Goal: Transaction & Acquisition: Purchase product/service

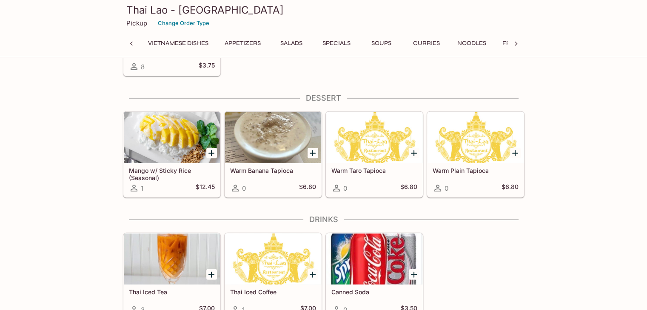
scroll to position [0, 136]
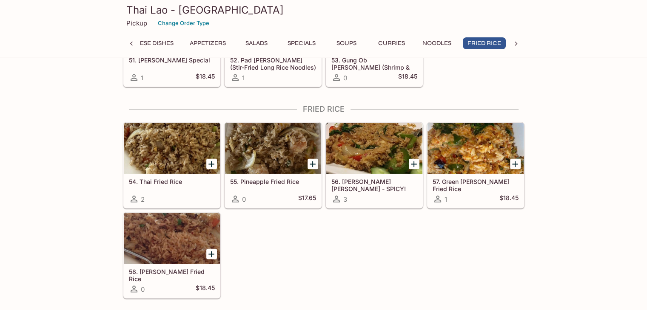
scroll to position [1616, 0]
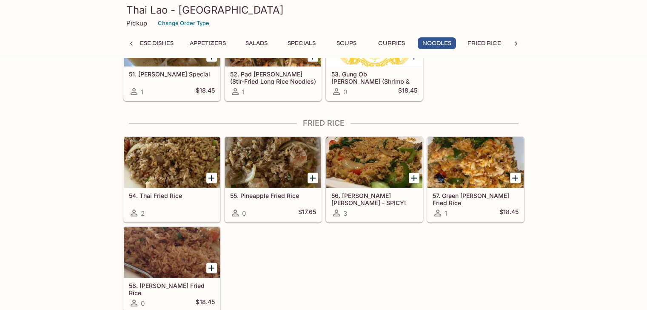
click at [498, 133] on div "57. Green Curry Fried Rice 1 $18.45" at bounding box center [473, 178] width 101 height 90
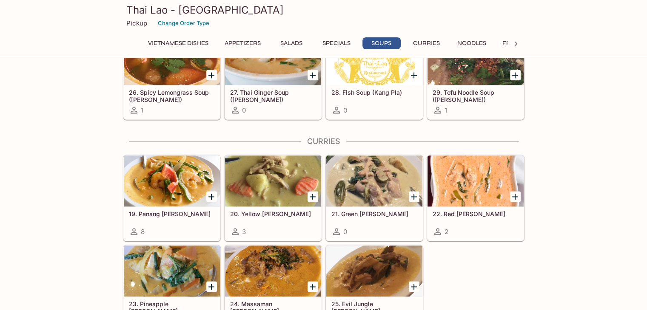
scroll to position [1242, 0]
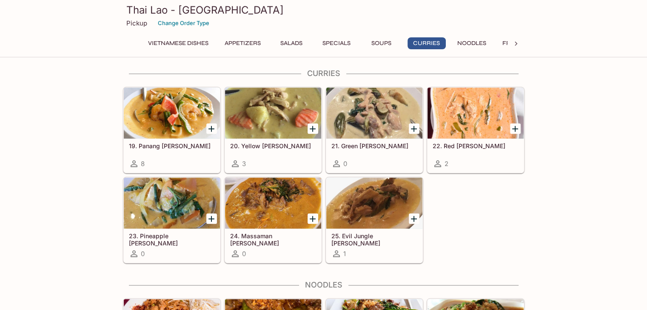
click at [416, 126] on icon "Add 21. Green Curry" at bounding box center [414, 129] width 6 height 6
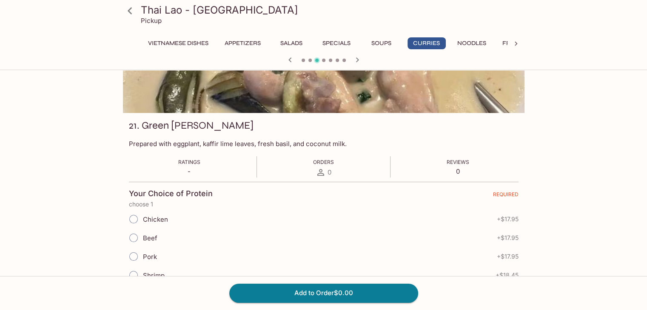
scroll to position [85, 0]
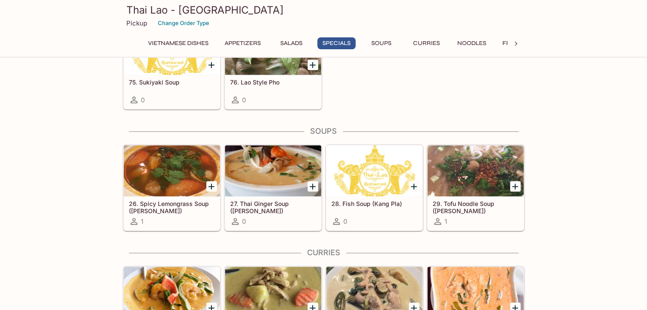
scroll to position [1157, 0]
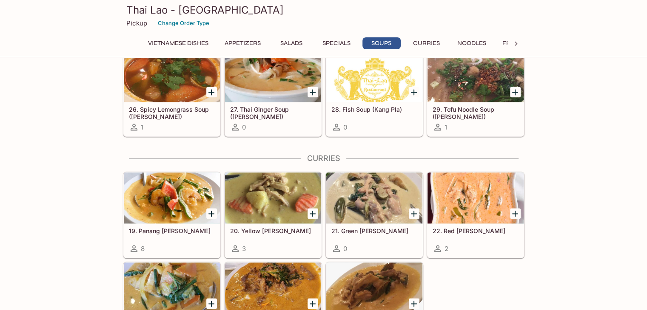
click at [194, 232] on div "19. Panang Curry 8" at bounding box center [172, 241] width 96 height 34
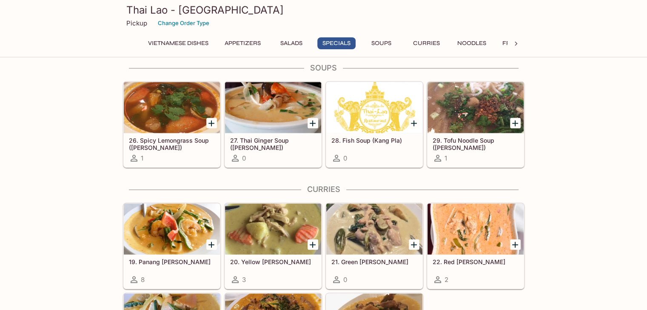
scroll to position [1284, 0]
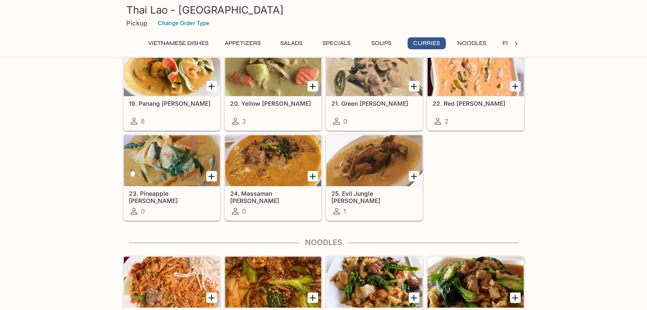
click at [358, 106] on div "21. Green Curry 0" at bounding box center [374, 113] width 96 height 34
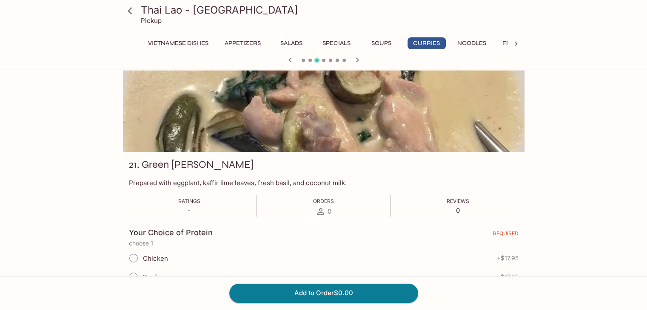
scroll to position [128, 0]
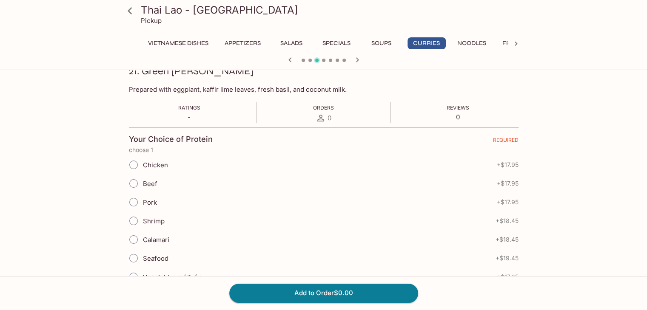
click at [161, 170] on label "Chicken" at bounding box center [146, 165] width 44 height 19
click at [142, 170] on input "Chicken" at bounding box center [134, 165] width 18 height 18
radio input "true"
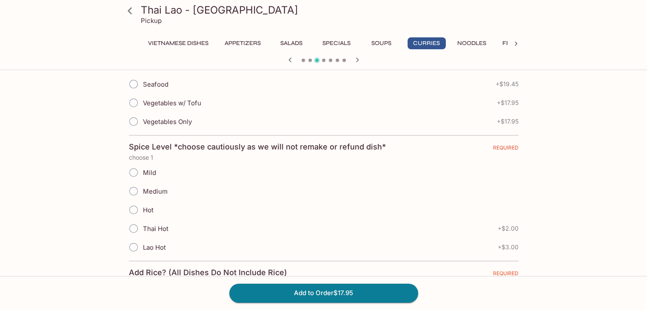
scroll to position [340, 0]
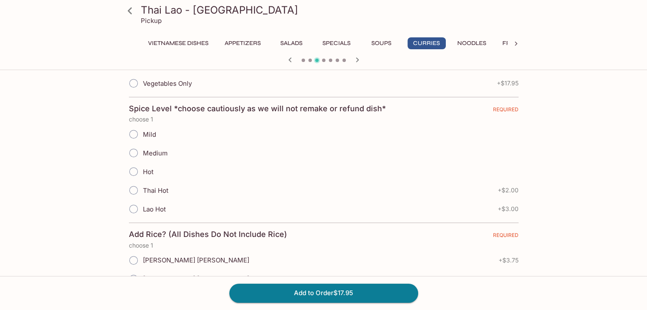
click at [160, 152] on span "Medium" at bounding box center [155, 153] width 25 height 8
click at [142, 152] on input "Medium" at bounding box center [134, 153] width 18 height 18
radio input "true"
click at [151, 173] on span "Hot" at bounding box center [148, 172] width 11 height 8
click at [142, 173] on input "Hot" at bounding box center [134, 172] width 18 height 18
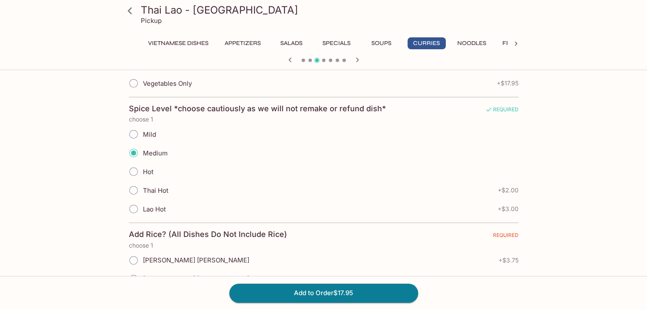
radio input "true"
click at [152, 156] on label "Medium" at bounding box center [145, 153] width 43 height 19
click at [152, 153] on span "Medium" at bounding box center [155, 153] width 25 height 8
click at [142, 153] on input "Medium" at bounding box center [134, 153] width 18 height 18
radio input "true"
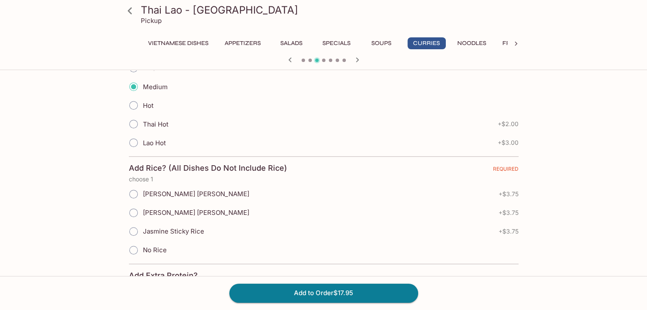
scroll to position [425, 0]
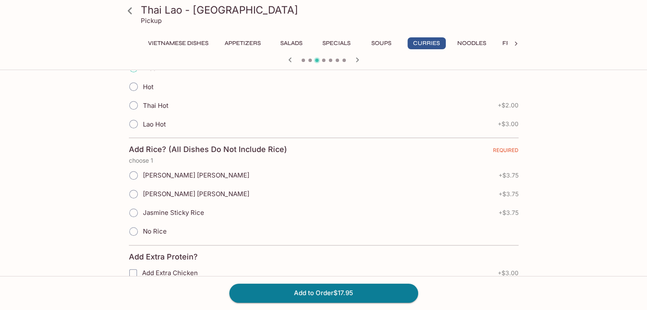
click at [160, 230] on span "No Rice" at bounding box center [155, 232] width 24 height 8
click at [142, 230] on input "No Rice" at bounding box center [134, 232] width 18 height 18
radio input "true"
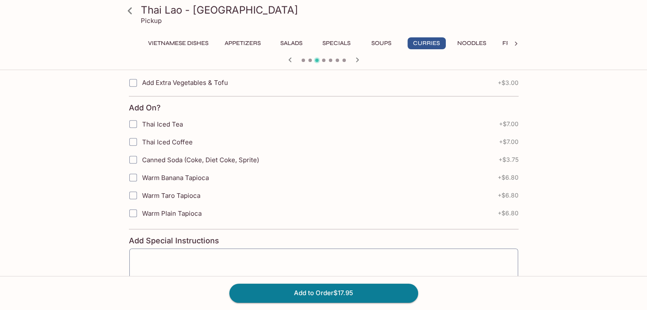
scroll to position [766, 0]
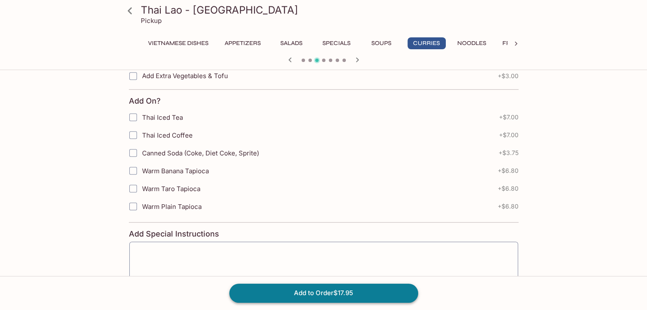
click at [310, 296] on button "Add to Order $17.95" at bounding box center [323, 293] width 189 height 19
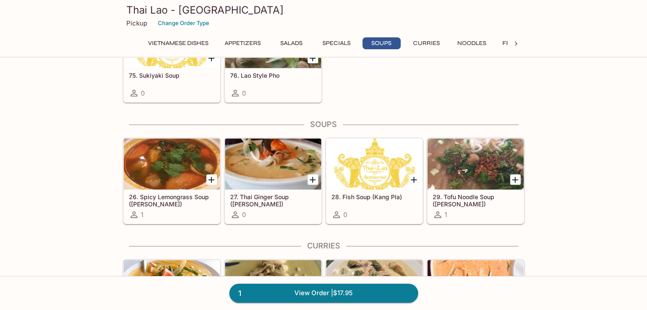
scroll to position [1063, 0]
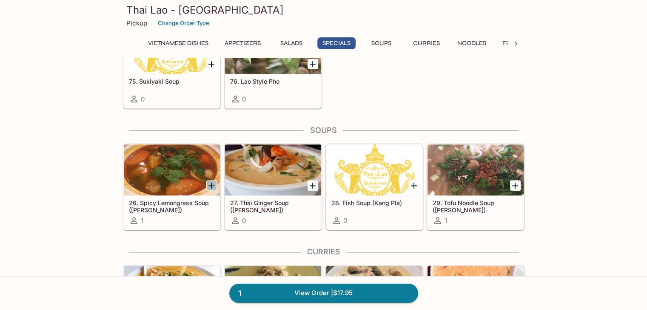
click at [209, 186] on icon "Add 26. Spicy Lemongrass Soup (Tom Yum)" at bounding box center [211, 186] width 10 height 10
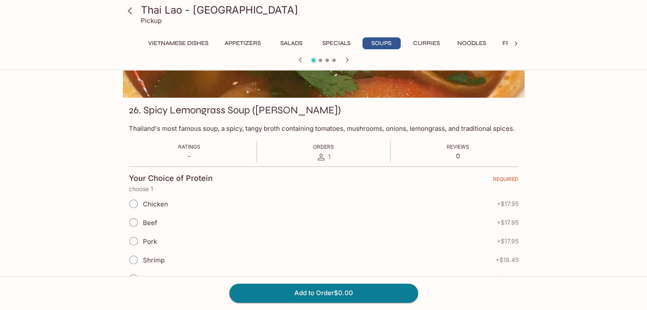
scroll to position [85, 0]
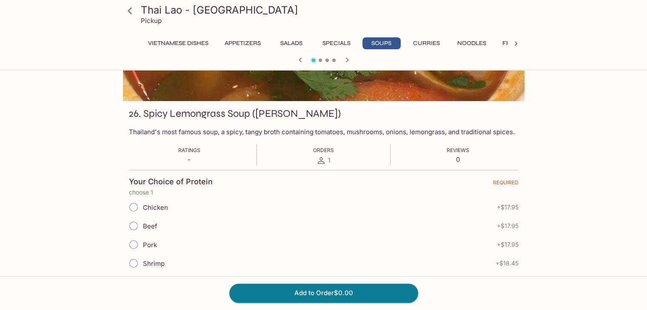
click at [143, 204] on span "Chicken" at bounding box center [155, 208] width 25 height 8
click at [142, 204] on input "Chicken" at bounding box center [134, 208] width 18 height 18
radio input "true"
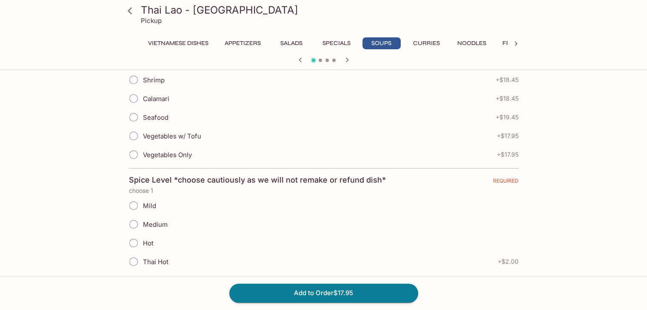
scroll to position [298, 0]
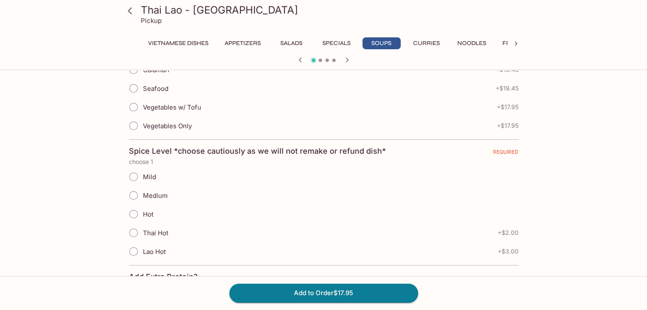
click at [148, 215] on span "Hot" at bounding box center [148, 215] width 11 height 8
click at [142, 215] on input "Hot" at bounding box center [134, 214] width 18 height 18
radio input "true"
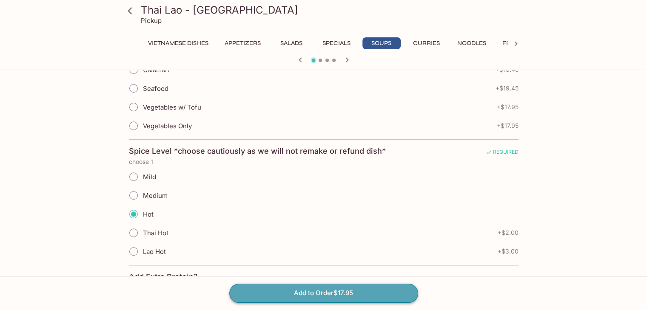
click at [309, 292] on button "Add to Order $17.95" at bounding box center [323, 293] width 189 height 19
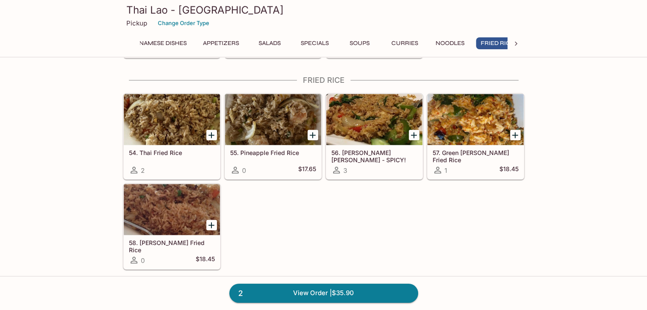
scroll to position [0, 35]
click at [184, 115] on div at bounding box center [172, 119] width 96 height 51
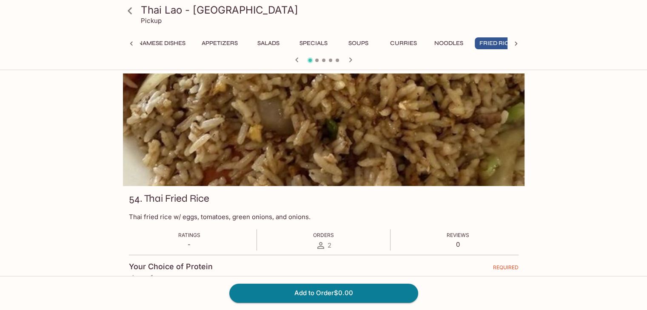
scroll to position [0, 35]
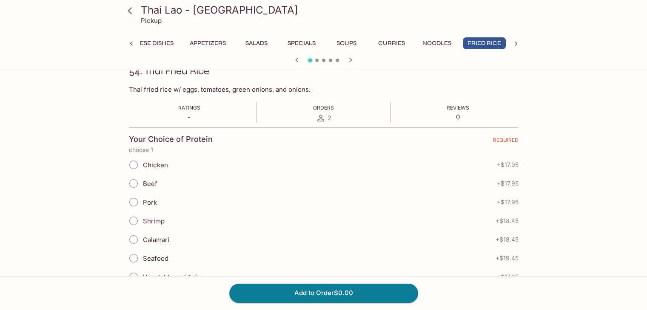
drag, startPoint x: 199, startPoint y: 134, endPoint x: 206, endPoint y: 131, distance: 7.5
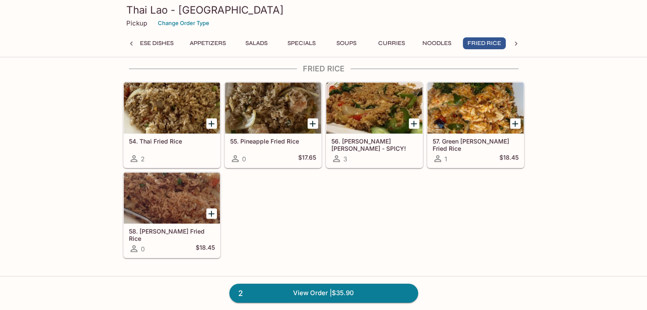
scroll to position [1667, 0]
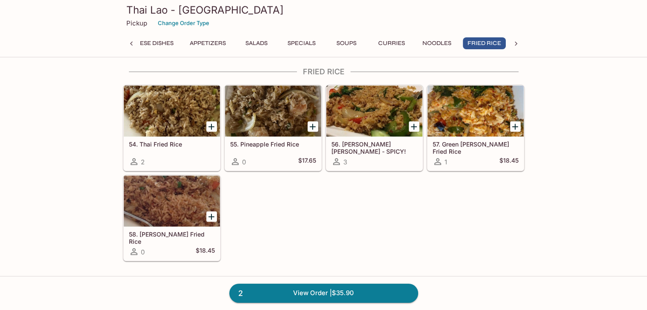
click at [273, 142] on div "55. Pineapple Fried Rice 0 $17.65" at bounding box center [273, 154] width 96 height 34
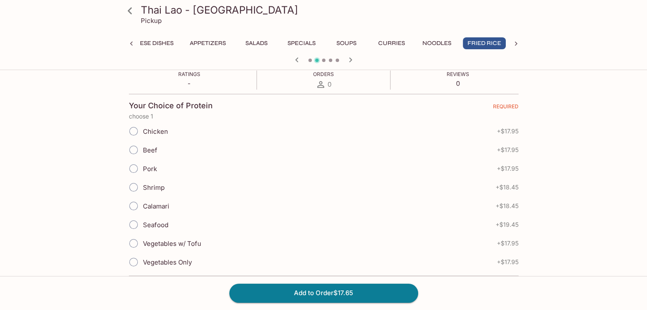
scroll to position [170, 0]
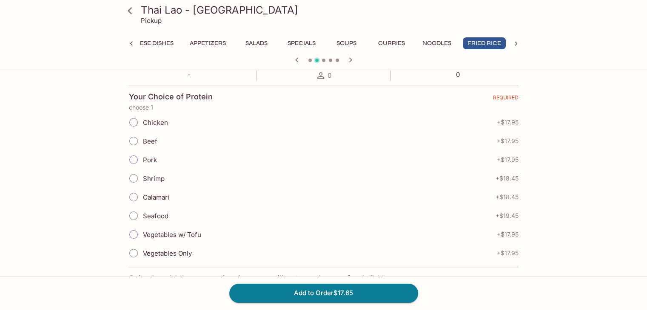
click at [151, 163] on span "Pork" at bounding box center [150, 160] width 14 height 8
click at [142, 163] on input "Pork" at bounding box center [134, 160] width 18 height 18
radio input "true"
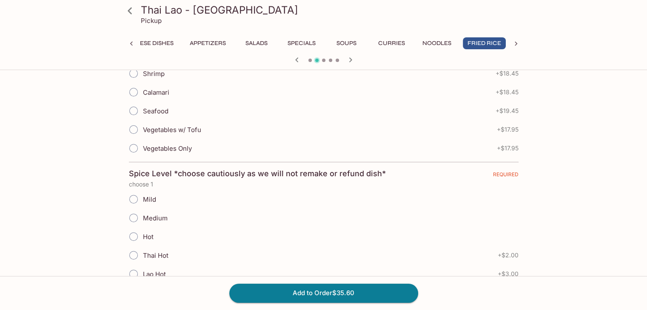
scroll to position [298, 0]
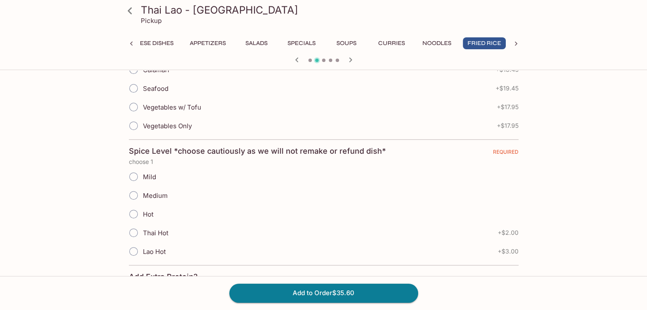
click at [155, 196] on span "Medium" at bounding box center [155, 196] width 25 height 8
click at [142, 196] on input "Medium" at bounding box center [134, 196] width 18 height 18
radio input "true"
click at [148, 178] on span "Mild" at bounding box center [149, 177] width 13 height 8
click at [142, 178] on input "Mild" at bounding box center [134, 177] width 18 height 18
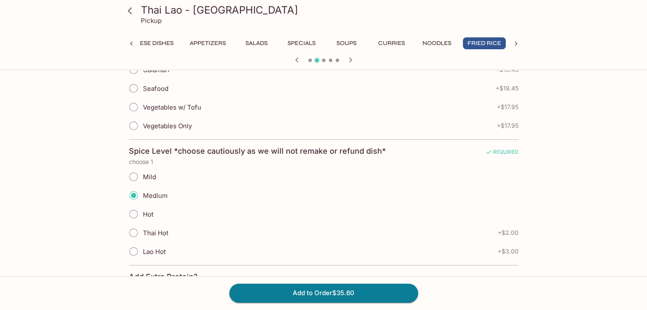
radio input "true"
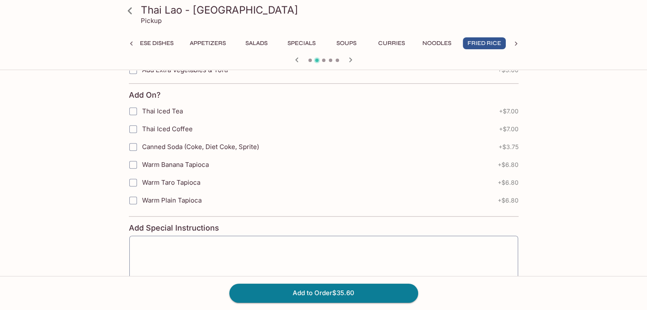
scroll to position [711, 0]
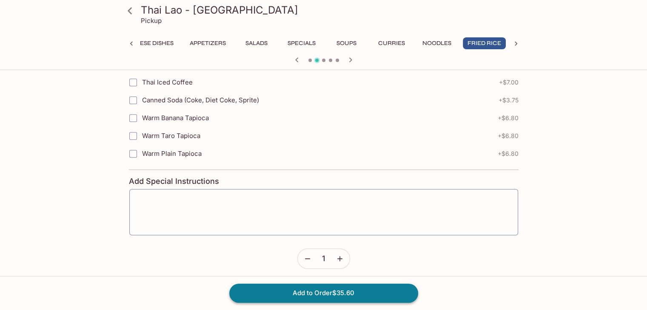
click at [293, 287] on button "Add to Order $35.60" at bounding box center [323, 293] width 189 height 19
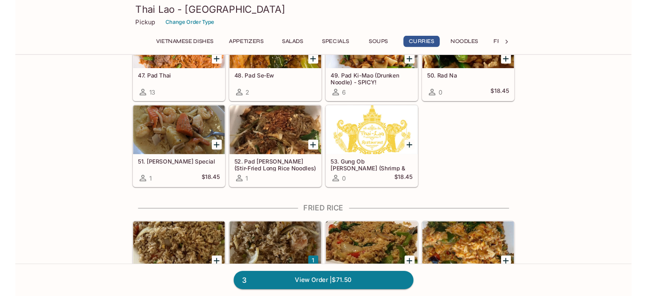
scroll to position [1531, 0]
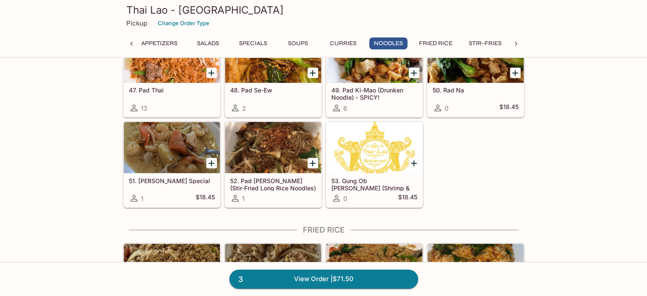
scroll to position [1403, 0]
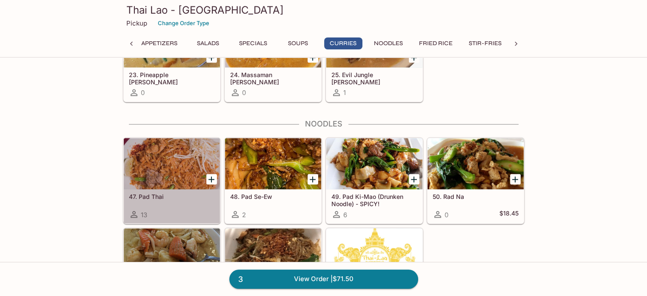
click at [170, 162] on div at bounding box center [172, 163] width 96 height 51
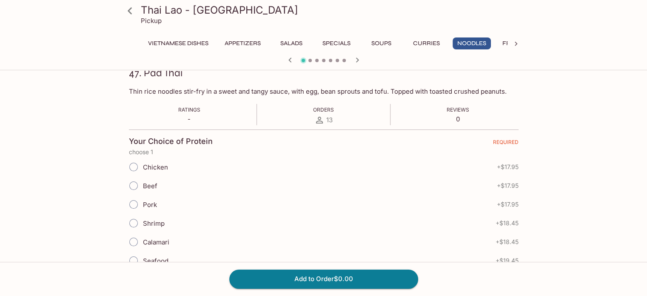
scroll to position [128, 0]
click at [146, 182] on span "Beef" at bounding box center [150, 184] width 14 height 8
click at [142, 182] on input "Beef" at bounding box center [134, 184] width 18 height 18
radio input "true"
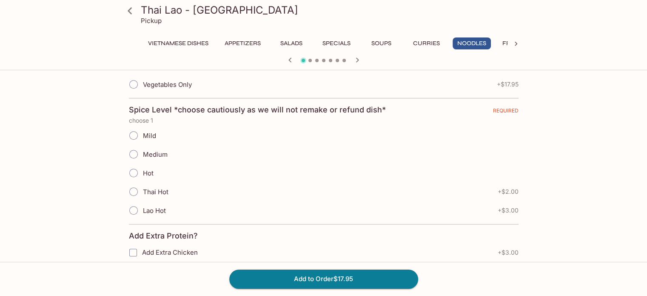
scroll to position [340, 0]
click at [148, 151] on span "Medium" at bounding box center [155, 153] width 25 height 8
click at [142, 151] on input "Medium" at bounding box center [134, 153] width 18 height 18
radio input "true"
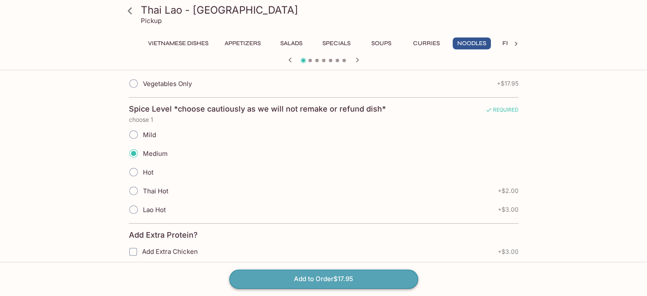
click at [327, 275] on button "Add to Order $17.95" at bounding box center [323, 278] width 189 height 19
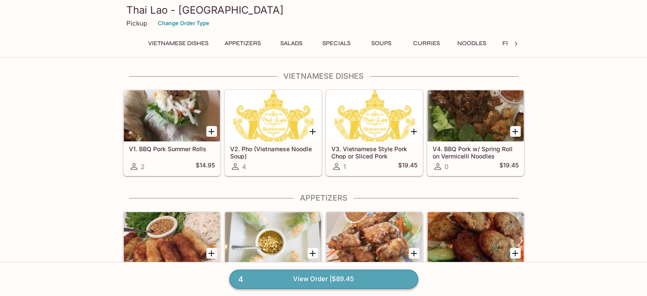
click at [321, 279] on link "4 View Order | $89.45" at bounding box center [323, 278] width 189 height 19
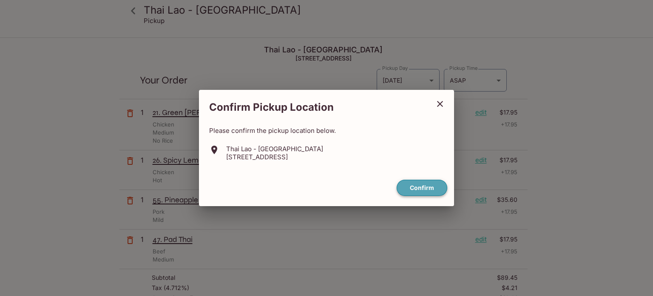
click at [427, 185] on button "Confirm" at bounding box center [422, 187] width 51 height 17
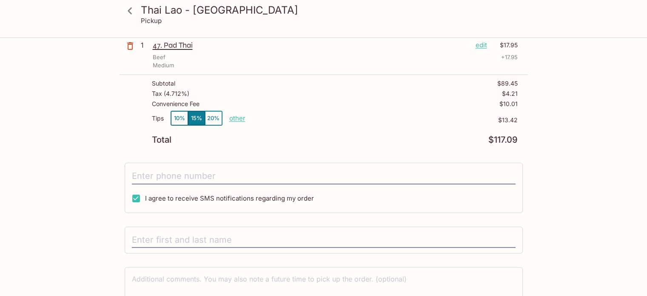
scroll to position [114, 0]
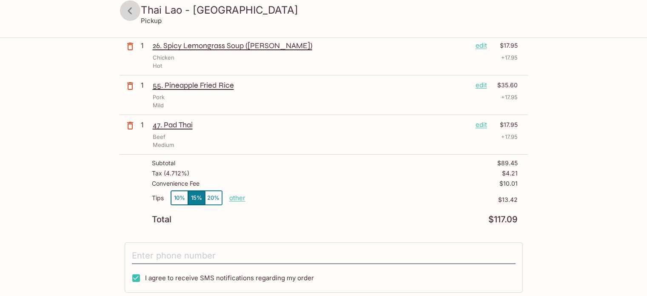
click at [128, 6] on icon at bounding box center [129, 10] width 15 height 15
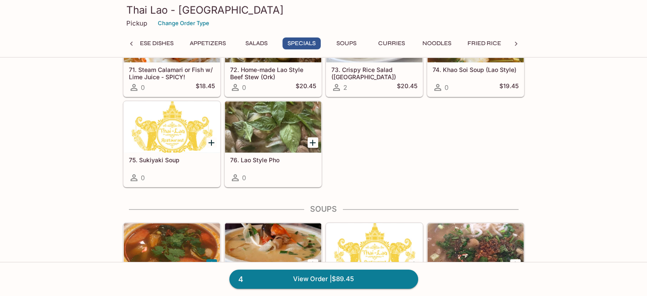
scroll to position [978, 0]
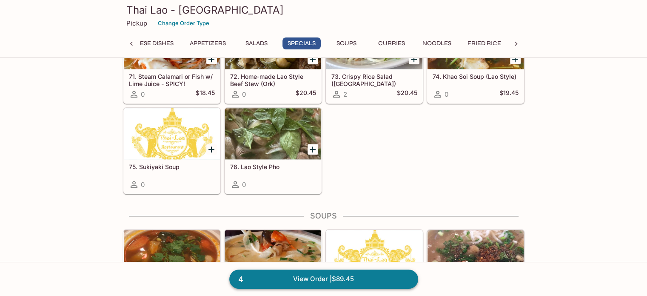
click at [281, 277] on link "4 View Order | $89.45" at bounding box center [323, 278] width 189 height 19
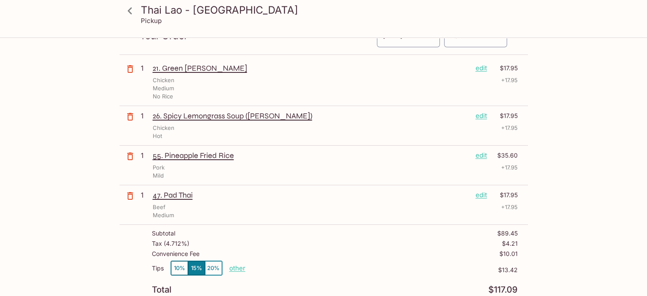
scroll to position [43, 0]
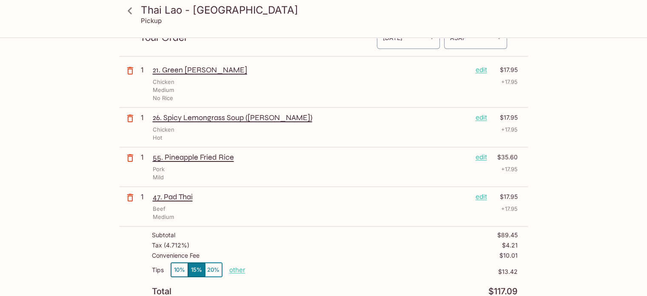
click at [481, 120] on p "edit" at bounding box center [480, 117] width 11 height 9
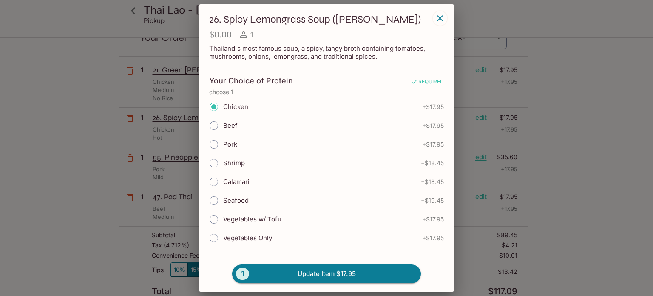
click at [236, 196] on span "Seafood" at bounding box center [236, 200] width 26 height 8
click at [223, 196] on input "Seafood" at bounding box center [214, 200] width 18 height 18
radio input "true"
click at [303, 275] on button "1 Update Item $19.45" at bounding box center [326, 273] width 189 height 19
radio input "true"
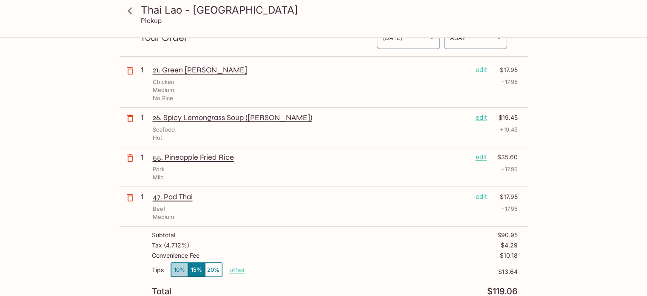
click at [174, 270] on button "10%" at bounding box center [179, 269] width 17 height 14
click at [131, 15] on icon at bounding box center [129, 10] width 15 height 15
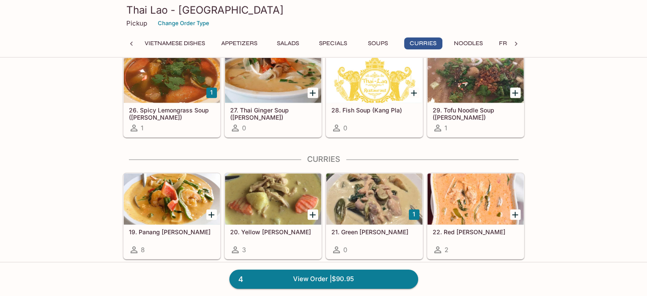
scroll to position [1148, 0]
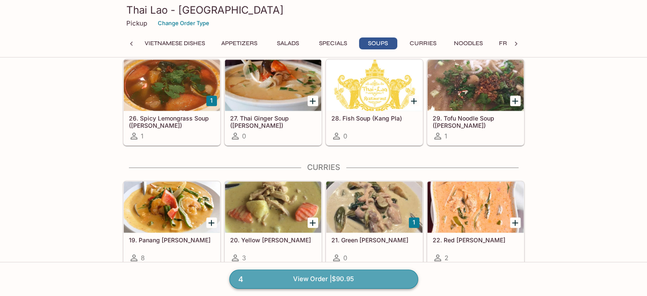
click at [266, 275] on link "4 View Order | $90.95" at bounding box center [323, 278] width 189 height 19
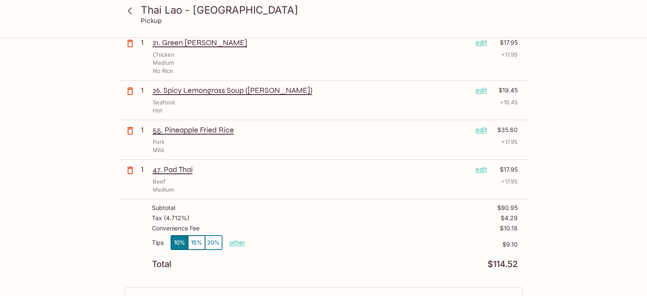
scroll to position [85, 0]
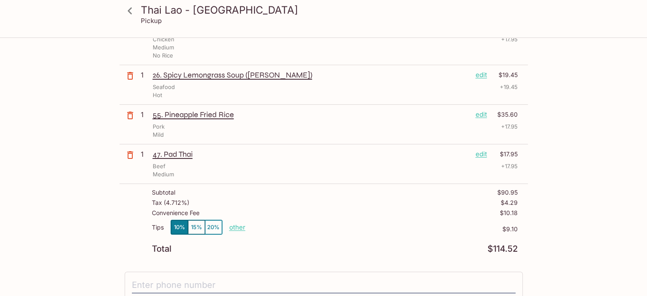
click at [0, 84] on div "Thai Lao - Pearl City Pickup Thai Lao - Pearl City 803 Kamehameha Hwy Suite 203…" at bounding box center [323, 101] width 647 height 296
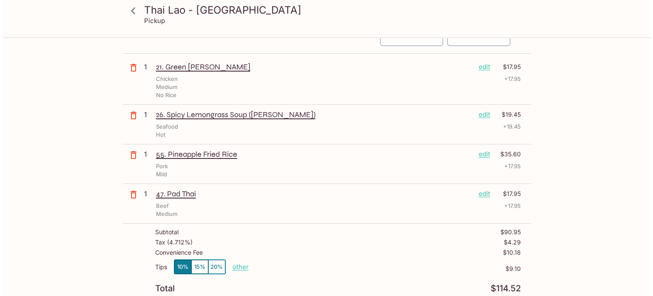
scroll to position [43, 0]
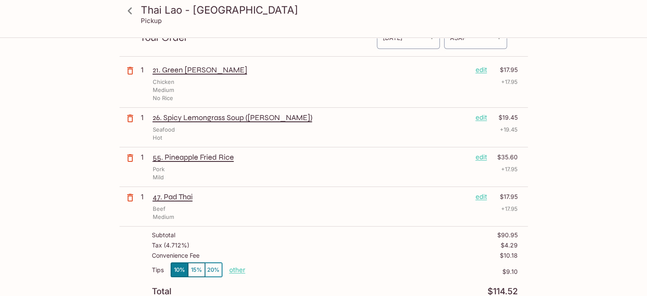
click at [476, 153] on p "edit" at bounding box center [480, 156] width 11 height 9
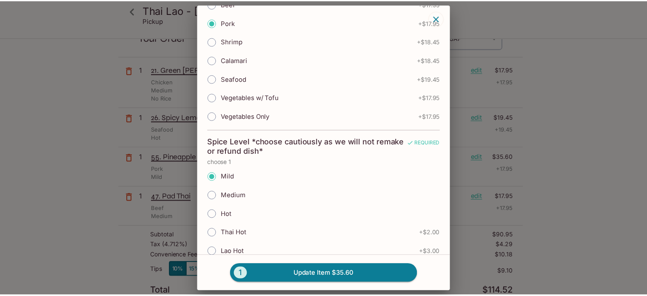
scroll to position [0, 0]
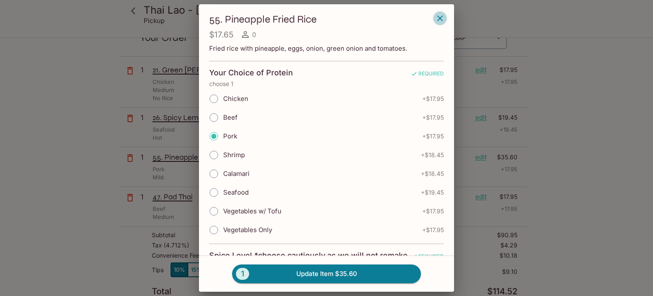
click at [441, 20] on icon "button" at bounding box center [440, 18] width 10 height 10
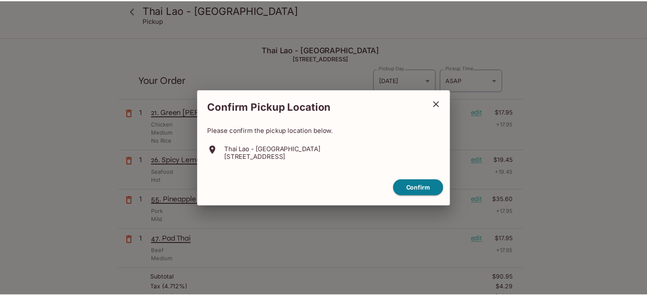
scroll to position [38, 0]
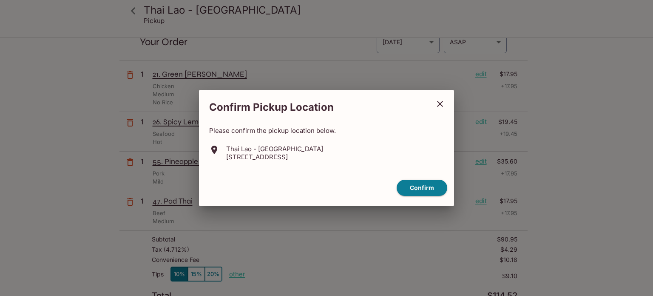
click at [438, 106] on icon "close" at bounding box center [440, 104] width 6 height 6
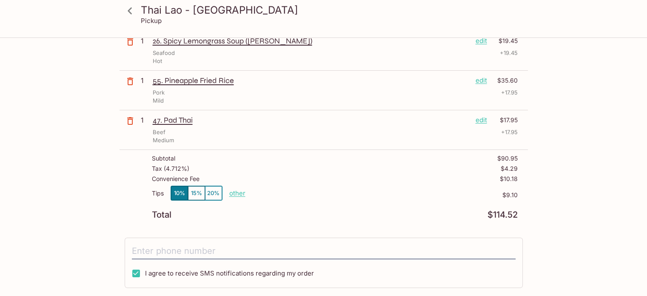
scroll to position [0, 0]
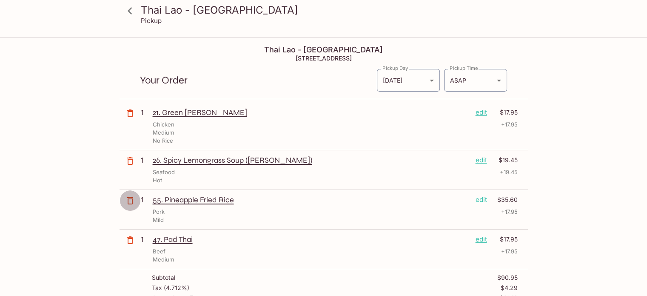
click at [125, 200] on icon "button" at bounding box center [130, 200] width 10 height 10
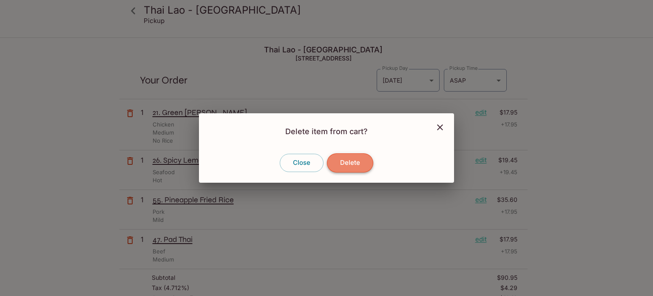
click at [349, 161] on button "Delete" at bounding box center [350, 162] width 46 height 19
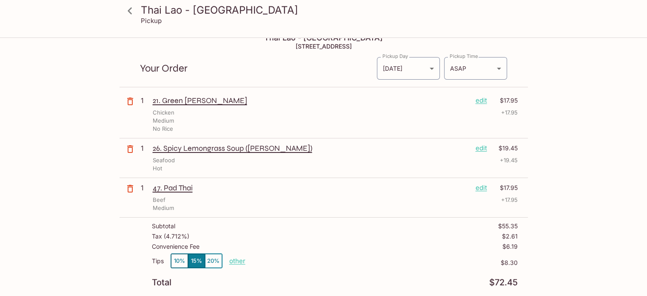
scroll to position [43, 0]
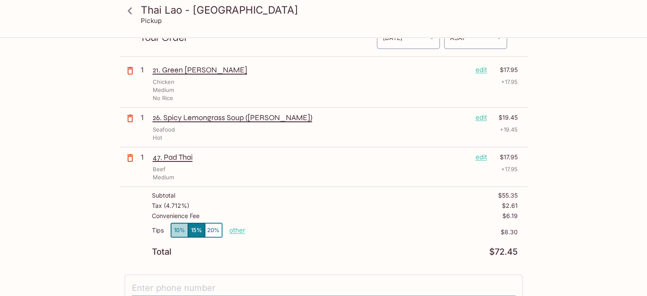
click at [180, 228] on button "10%" at bounding box center [179, 230] width 17 height 14
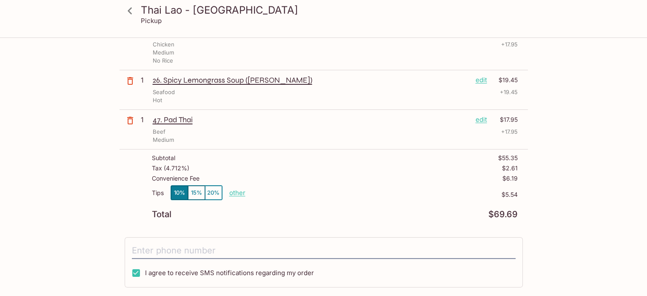
scroll to position [0, 0]
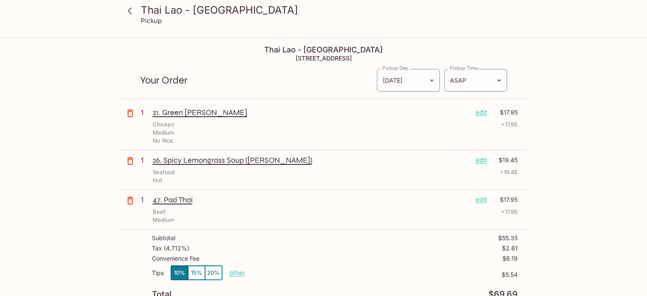
click at [129, 110] on icon "button" at bounding box center [130, 113] width 6 height 8
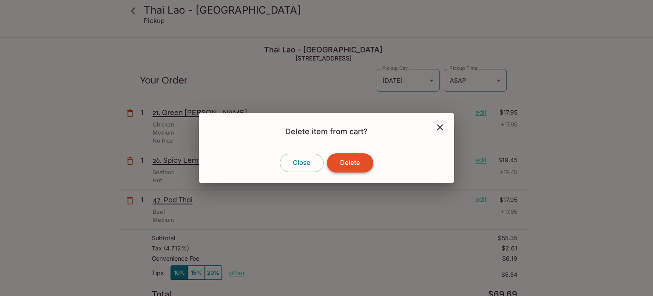
click at [356, 162] on button "Delete" at bounding box center [350, 162] width 46 height 19
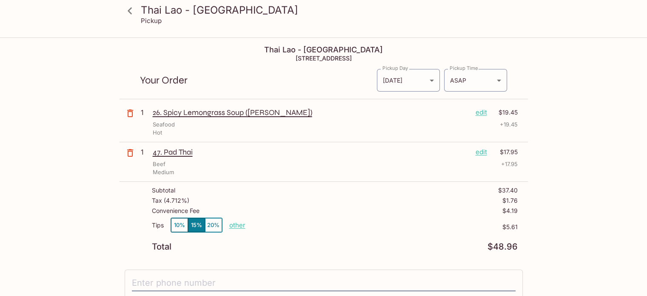
click at [128, 114] on icon "button" at bounding box center [130, 113] width 10 height 10
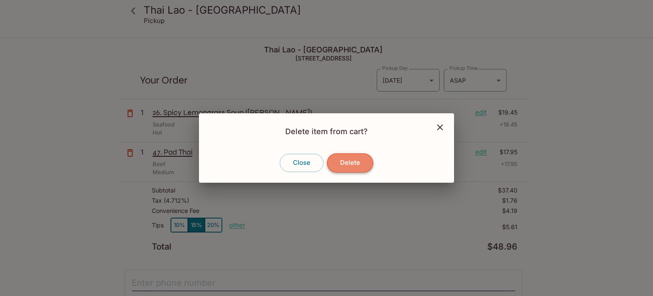
click at [347, 156] on button "Delete" at bounding box center [350, 162] width 46 height 19
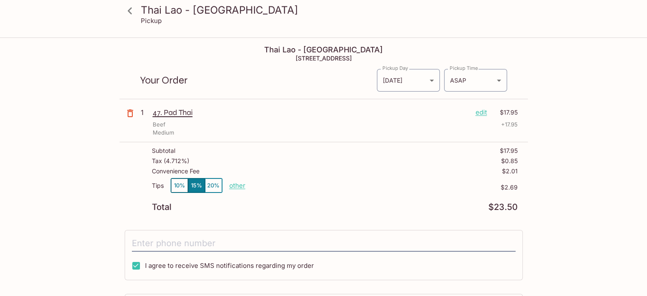
click at [132, 117] on icon "button" at bounding box center [130, 113] width 10 height 10
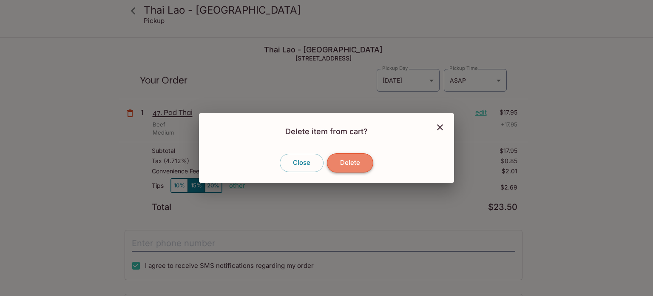
click at [360, 165] on button "Delete" at bounding box center [350, 162] width 46 height 19
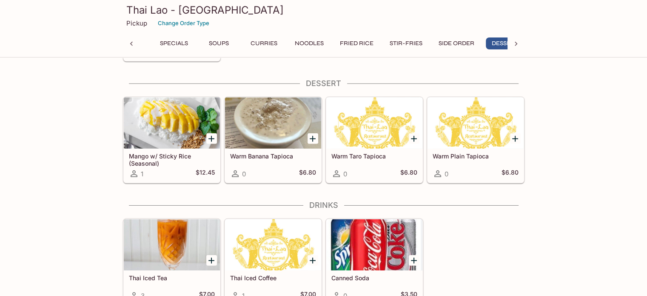
scroll to position [0, 181]
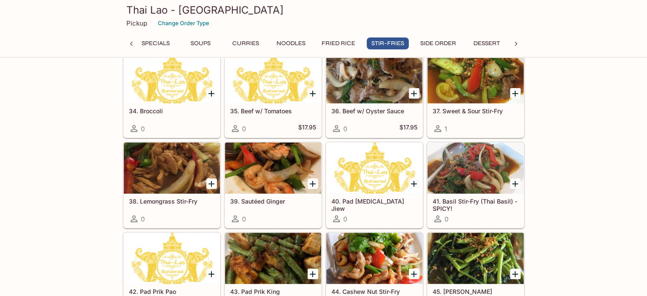
drag, startPoint x: 557, startPoint y: 223, endPoint x: 538, endPoint y: 141, distance: 84.6
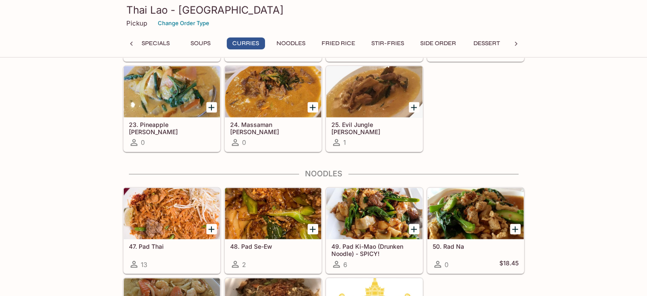
scroll to position [1342, 0]
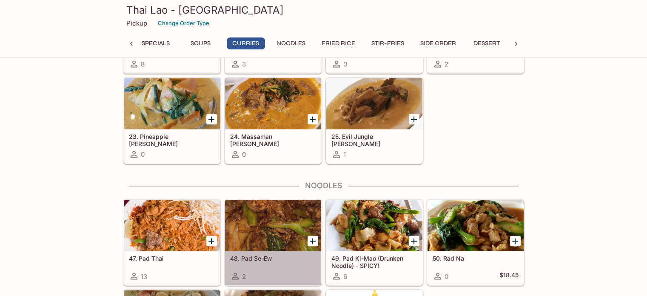
click at [285, 229] on div at bounding box center [273, 224] width 96 height 51
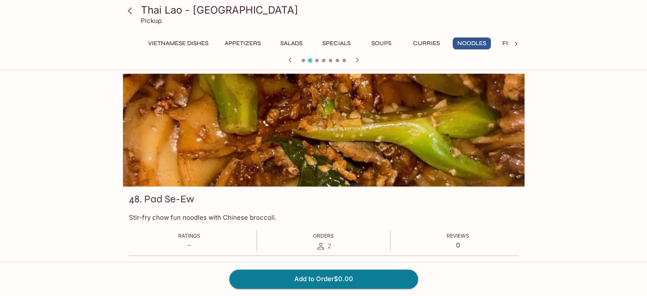
click at [131, 8] on icon at bounding box center [129, 10] width 15 height 15
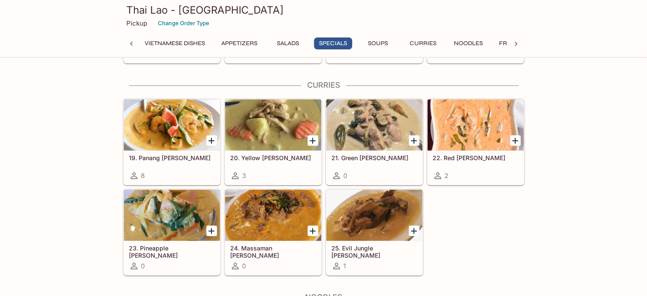
scroll to position [1233, 0]
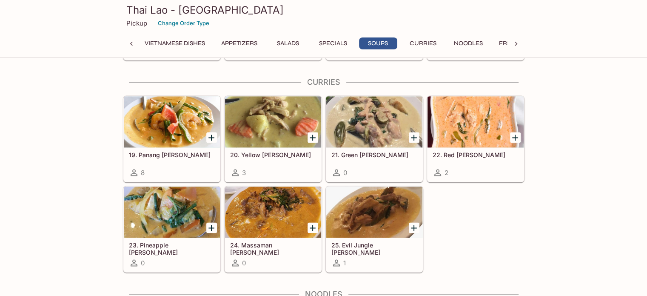
click at [364, 136] on div at bounding box center [374, 121] width 96 height 51
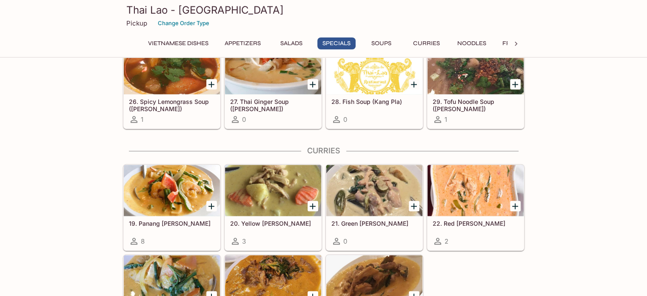
scroll to position [1172, 0]
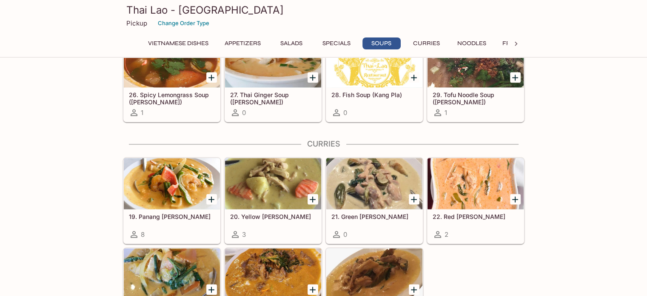
click at [170, 175] on div at bounding box center [172, 183] width 96 height 51
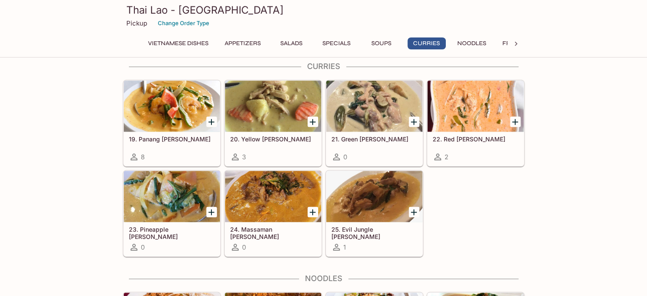
scroll to position [1257, 0]
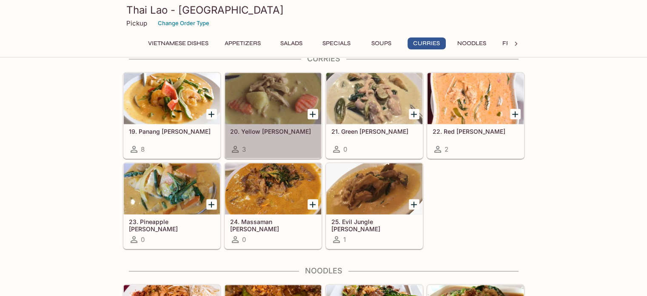
click at [247, 101] on div at bounding box center [273, 98] width 96 height 51
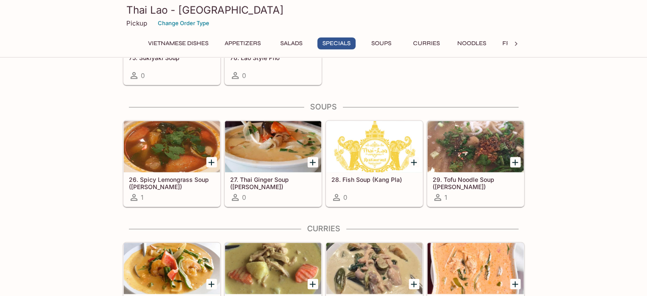
scroll to position [1299, 0]
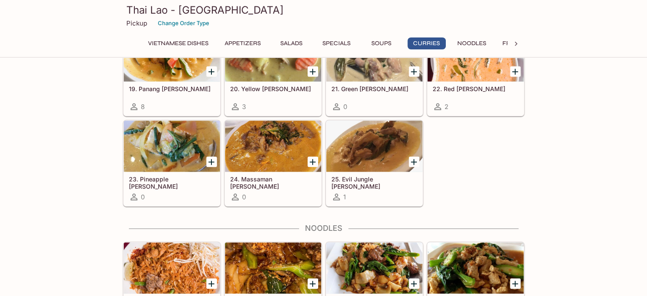
click at [191, 85] on h5 "19. Panang [PERSON_NAME]" at bounding box center [172, 88] width 86 height 7
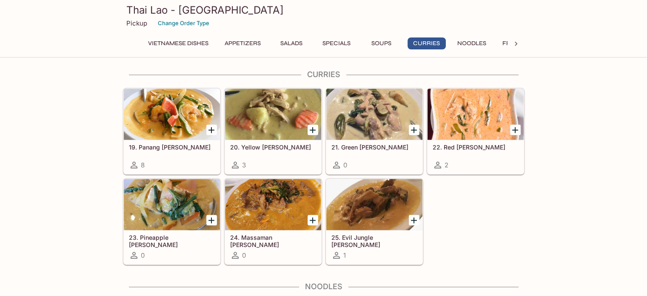
scroll to position [1214, 0]
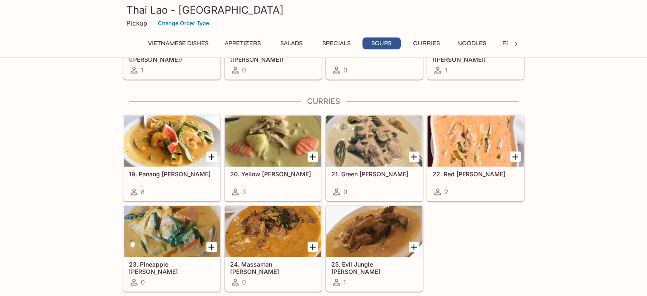
click at [464, 128] on div at bounding box center [475, 140] width 96 height 51
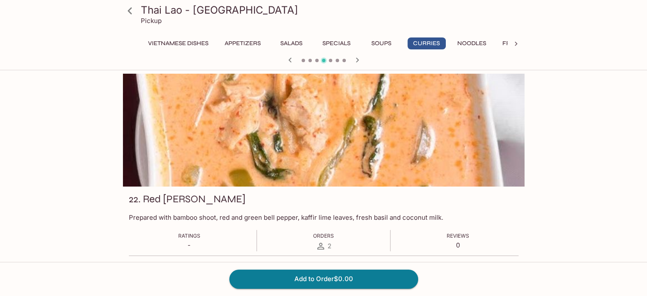
drag, startPoint x: 450, startPoint y: 125, endPoint x: 438, endPoint y: 123, distance: 12.1
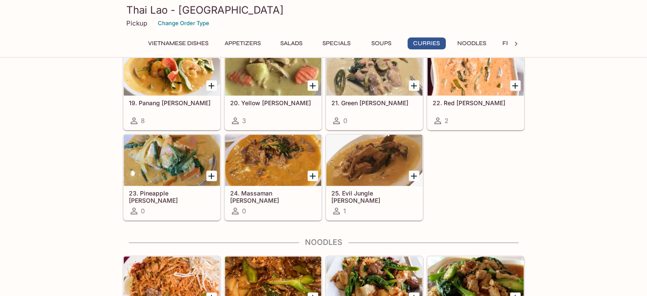
scroll to position [1214, 0]
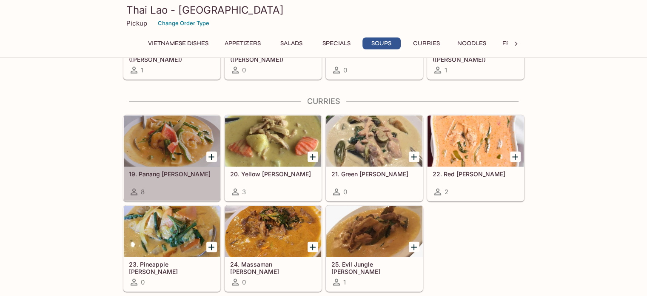
click at [177, 124] on div at bounding box center [172, 140] width 96 height 51
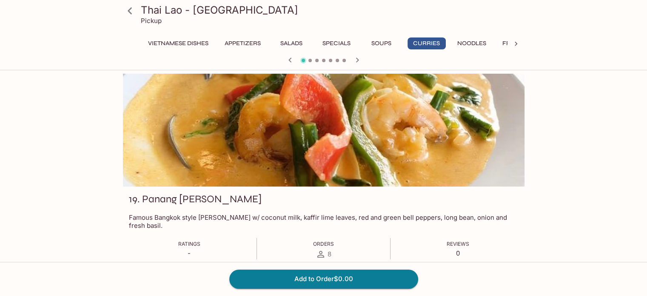
drag, startPoint x: 299, startPoint y: 120, endPoint x: 293, endPoint y: 115, distance: 7.6
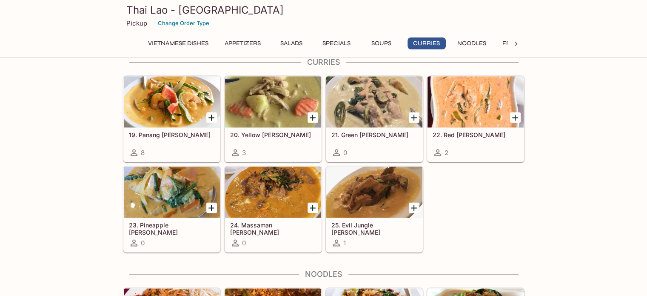
scroll to position [1214, 0]
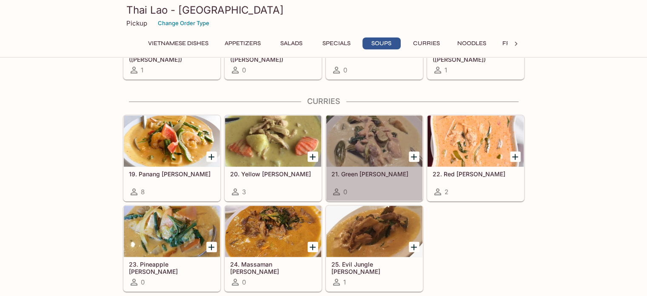
click at [354, 158] on div at bounding box center [374, 140] width 96 height 51
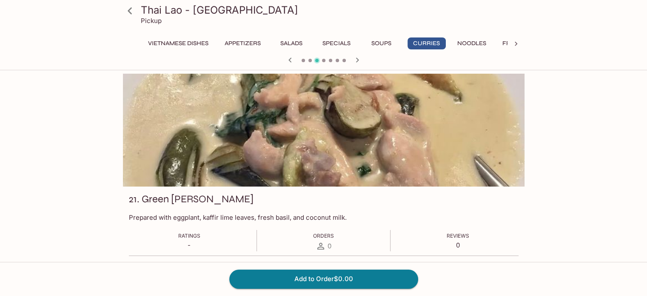
drag, startPoint x: 369, startPoint y: 158, endPoint x: 364, endPoint y: 156, distance: 5.1
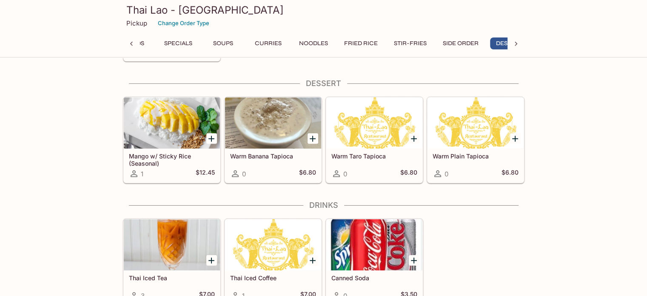
scroll to position [0, 181]
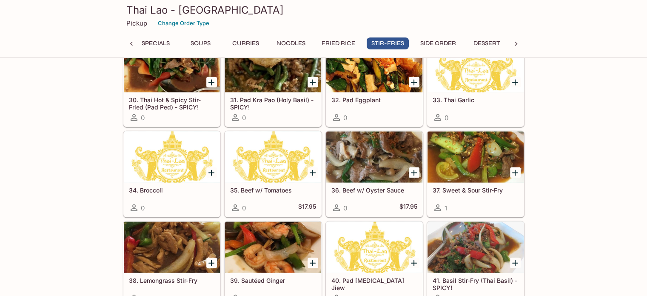
drag, startPoint x: 252, startPoint y: 54, endPoint x: 250, endPoint y: 47, distance: 6.9
click at [252, 54] on div "Vietnamese Dishes Appetizers Salads Specials Soups Curries Noodles Fried Rice S…" at bounding box center [323, 45] width 367 height 17
click at [250, 47] on button "Curries" at bounding box center [246, 43] width 38 height 12
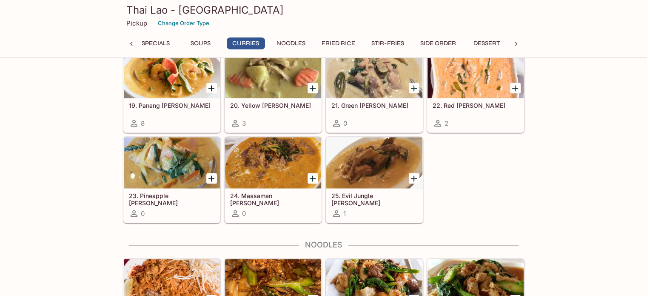
scroll to position [1234, 0]
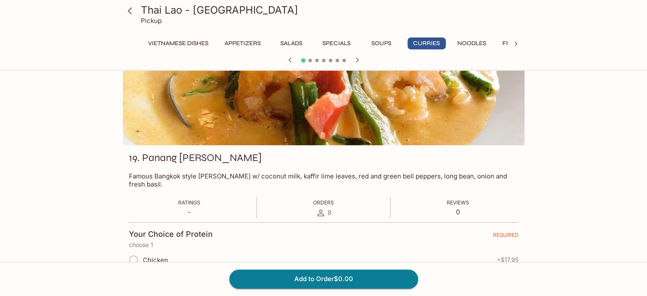
scroll to position [43, 0]
